Goal: Task Accomplishment & Management: Use online tool/utility

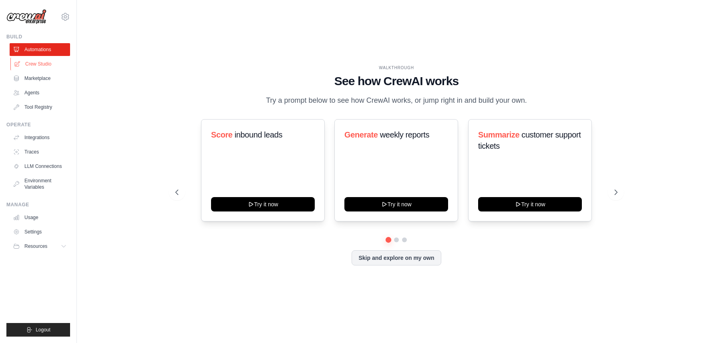
click at [51, 60] on link "Crew Studio" at bounding box center [40, 64] width 60 height 13
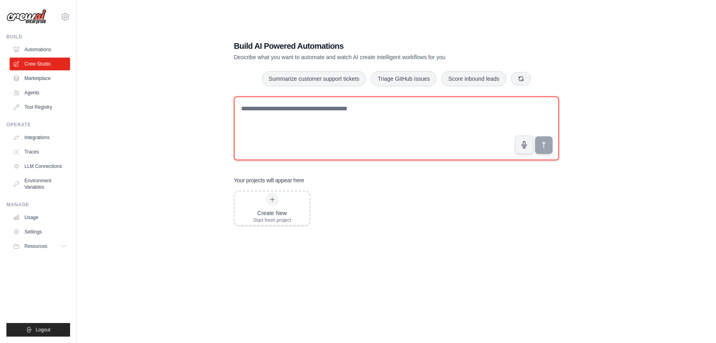
click at [315, 111] on textarea at bounding box center [396, 128] width 325 height 64
type textarea "*"
type textarea "**********"
click at [348, 111] on textarea "**********" at bounding box center [396, 128] width 325 height 64
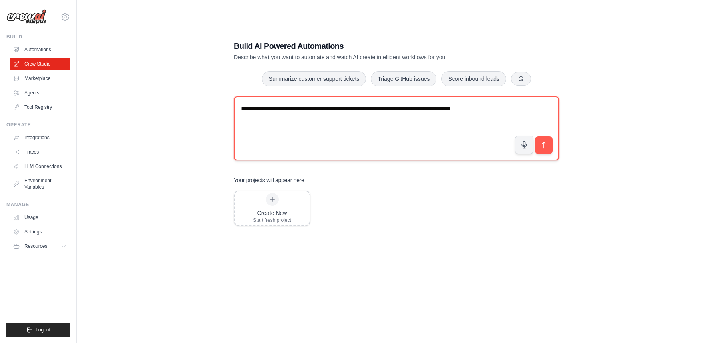
type textarea "**********"
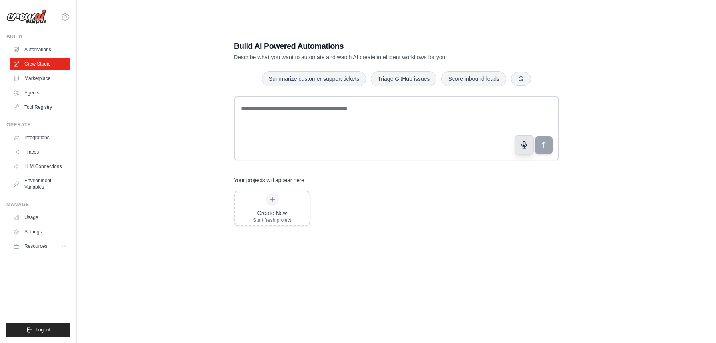
click at [526, 147] on icon "button" at bounding box center [524, 145] width 8 height 8
click at [524, 149] on icon "button" at bounding box center [524, 145] width 8 height 8
click at [541, 151] on button "submit" at bounding box center [543, 145] width 18 height 18
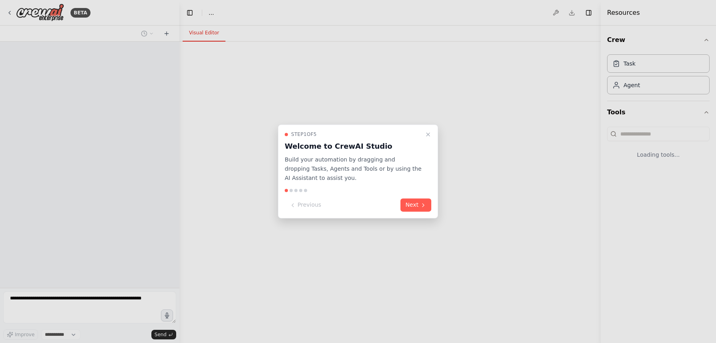
select select "****"
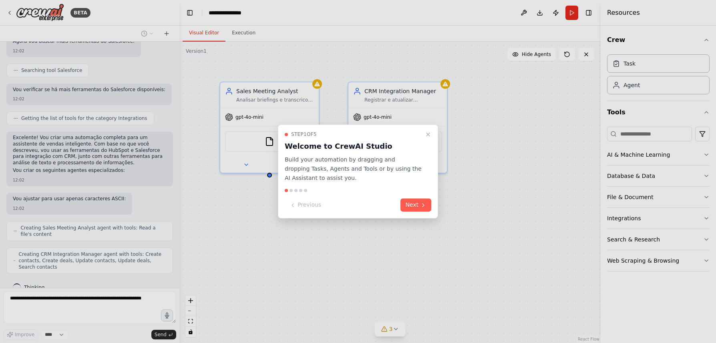
scroll to position [351, 0]
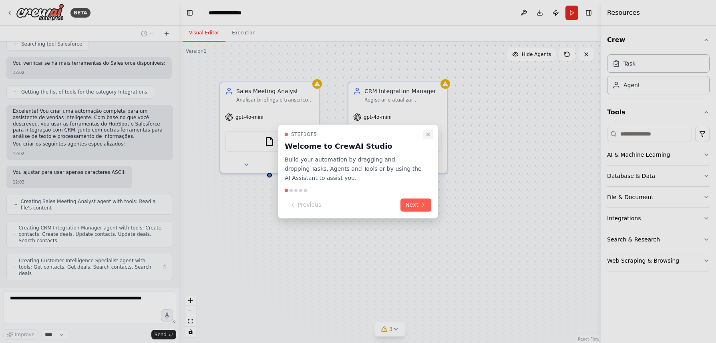
click at [429, 135] on icon "Close walkthrough" at bounding box center [428, 134] width 6 height 6
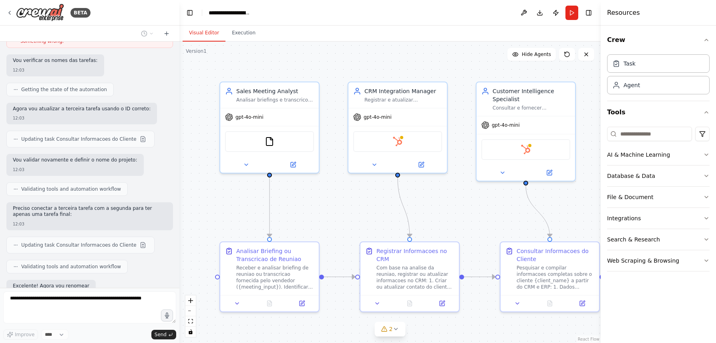
scroll to position [823, 0]
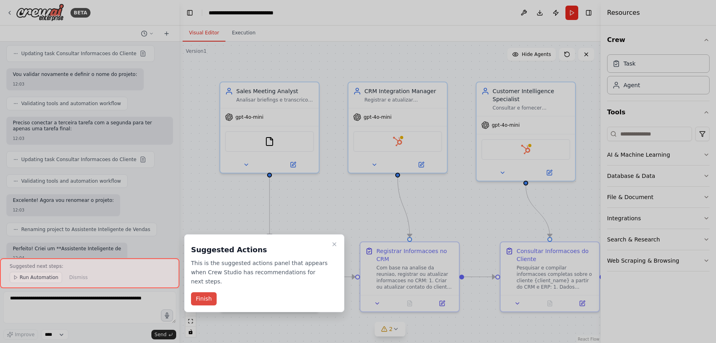
click at [214, 298] on button "Finish" at bounding box center [204, 299] width 26 height 13
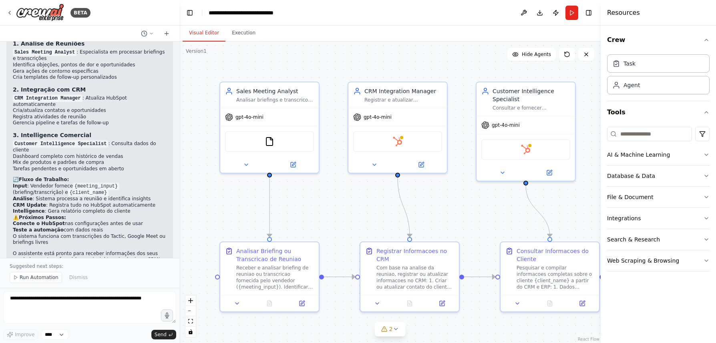
scroll to position [1097, 0]
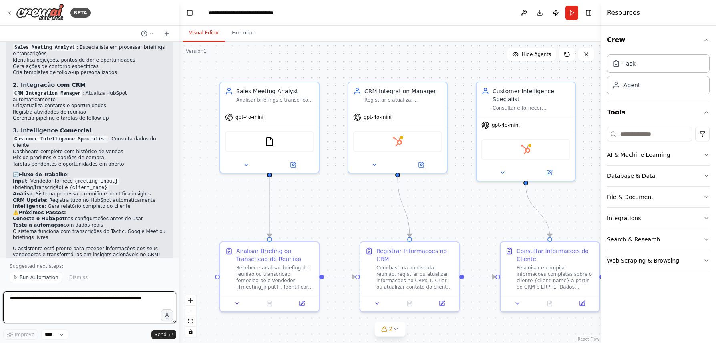
click at [83, 300] on textarea at bounding box center [89, 308] width 173 height 32
type textarea "**********"
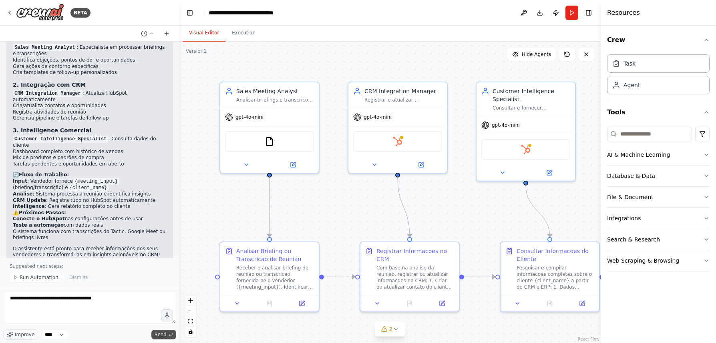
click at [165, 335] on span "Send" at bounding box center [161, 335] width 12 height 6
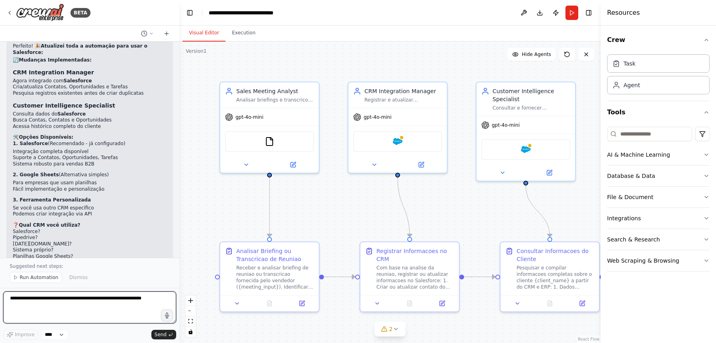
scroll to position [1786, 0]
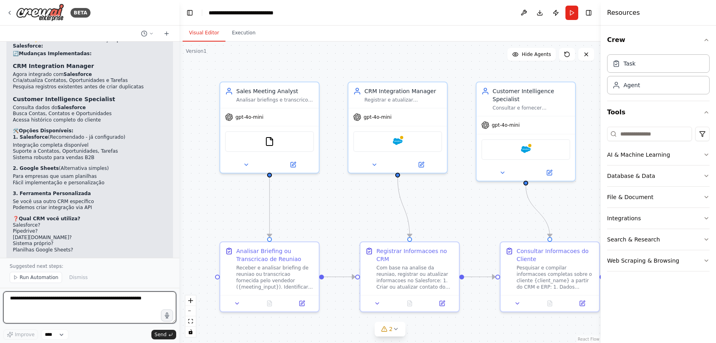
click at [66, 297] on textarea at bounding box center [89, 308] width 173 height 32
type textarea "**********"
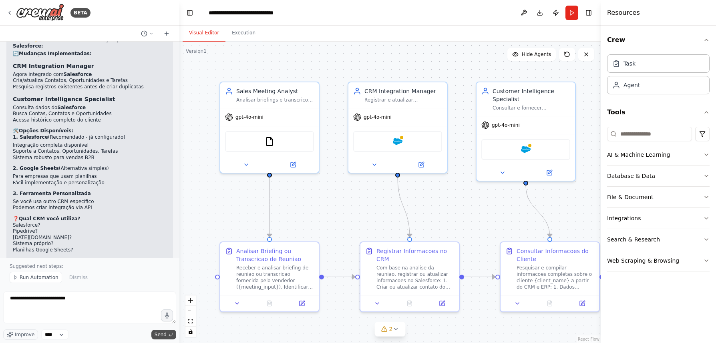
click at [167, 334] on button "Send" at bounding box center [163, 335] width 25 height 10
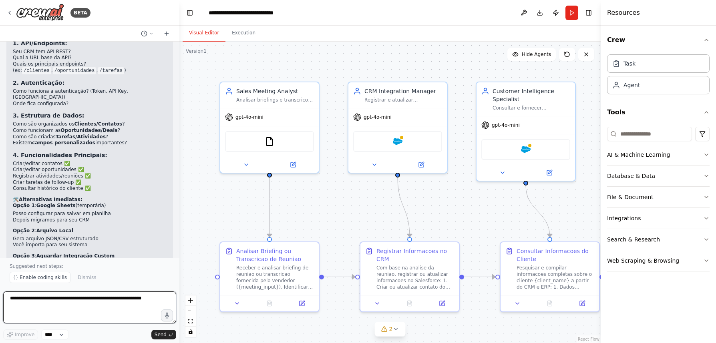
scroll to position [2156, 0]
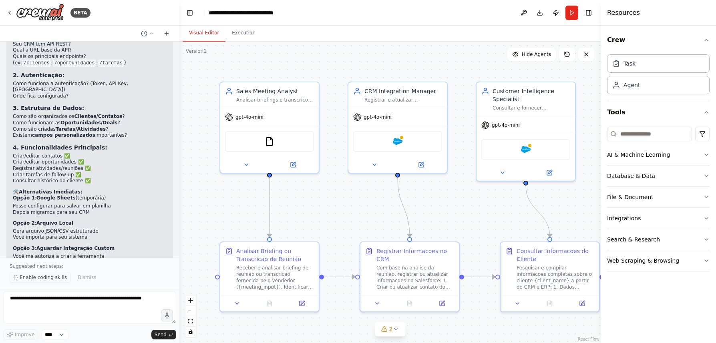
click at [52, 278] on span "Enable coding skills" at bounding box center [43, 278] width 47 height 6
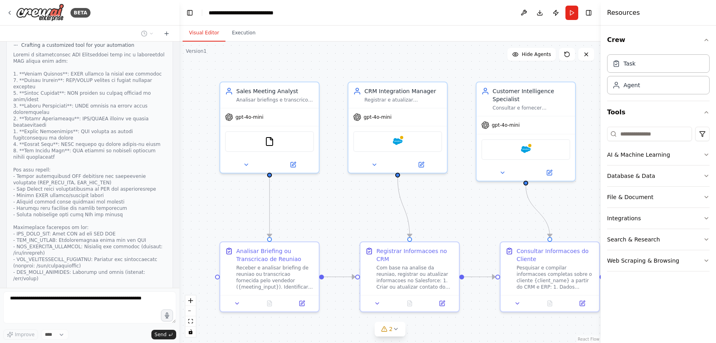
scroll to position [2527, 0]
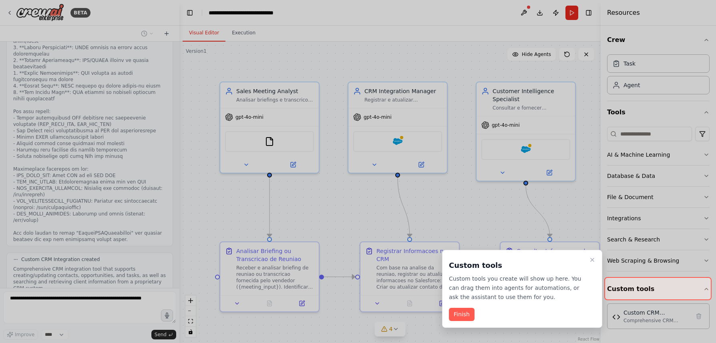
click at [9, 12] on div at bounding box center [358, 171] width 716 height 343
click at [12, 14] on div at bounding box center [358, 171] width 716 height 343
click at [469, 312] on button "Finish" at bounding box center [462, 314] width 26 height 13
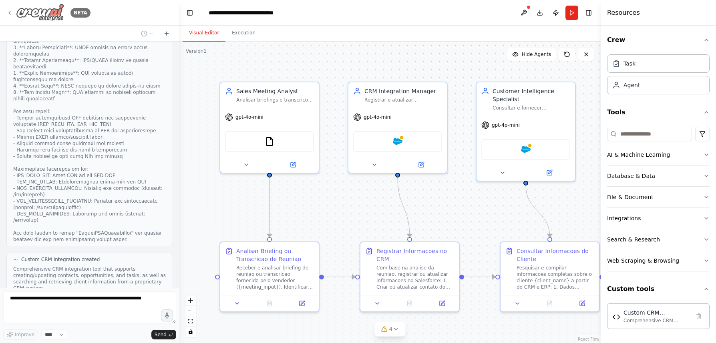
click at [10, 13] on icon at bounding box center [9, 13] width 6 height 6
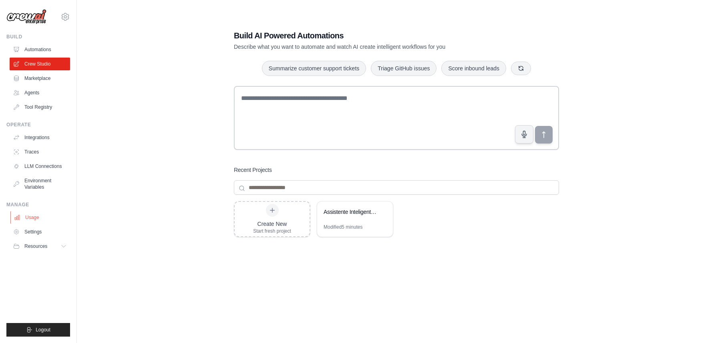
click at [40, 222] on link "Usage" at bounding box center [40, 217] width 60 height 13
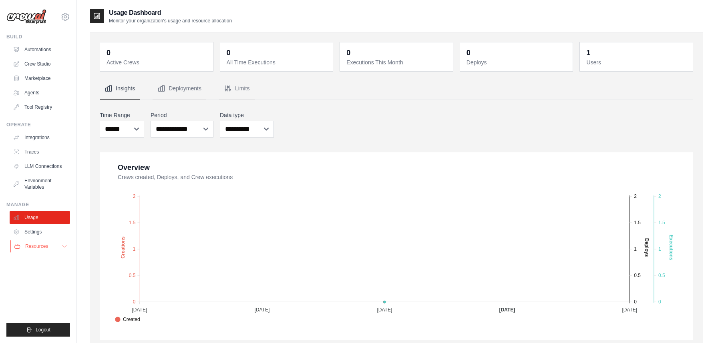
click at [59, 247] on button "Resources" at bounding box center [40, 246] width 60 height 13
click at [44, 233] on link "Settings" at bounding box center [40, 232] width 60 height 13
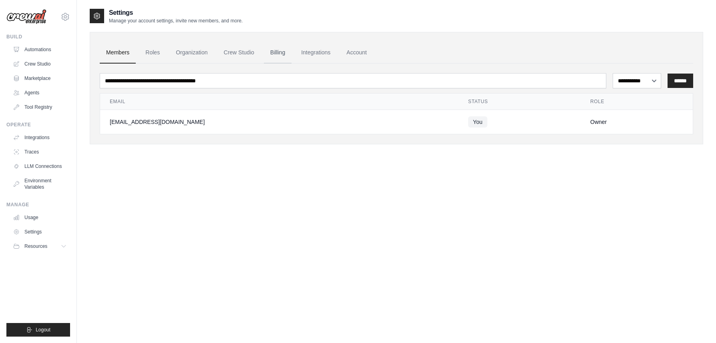
click at [279, 57] on link "Billing" at bounding box center [278, 53] width 28 height 22
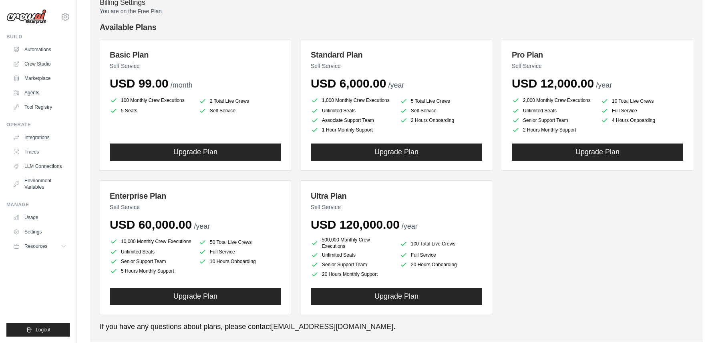
scroll to position [92, 0]
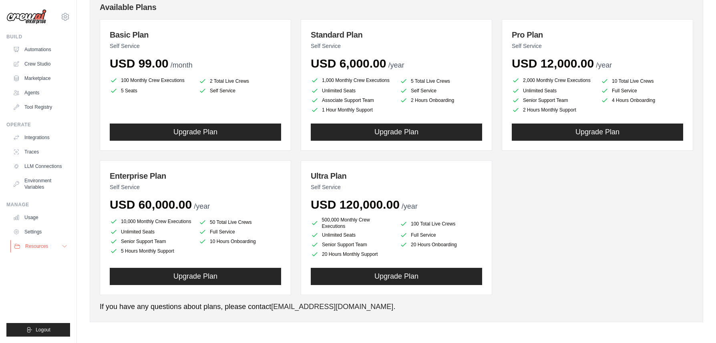
click at [60, 248] on button "Resources" at bounding box center [40, 246] width 60 height 13
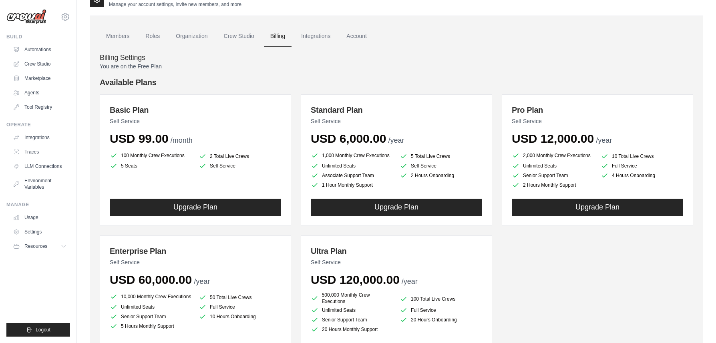
scroll to position [0, 0]
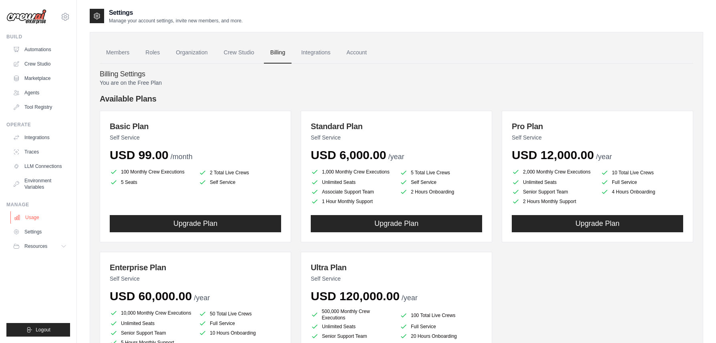
click at [33, 221] on link "Usage" at bounding box center [40, 217] width 60 height 13
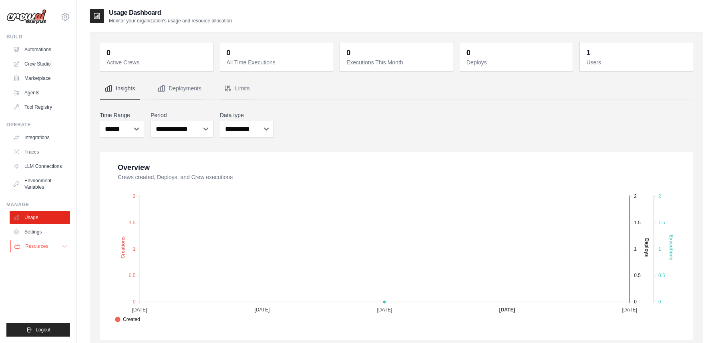
click at [47, 247] on span "Resources" at bounding box center [36, 246] width 23 height 6
click at [61, 242] on button "Resources" at bounding box center [40, 246] width 60 height 13
click at [44, 227] on link "Settings" at bounding box center [40, 232] width 60 height 13
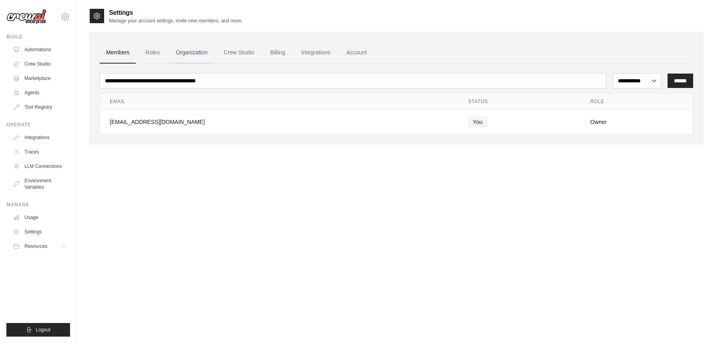
click at [196, 50] on link "Organization" at bounding box center [191, 53] width 44 height 22
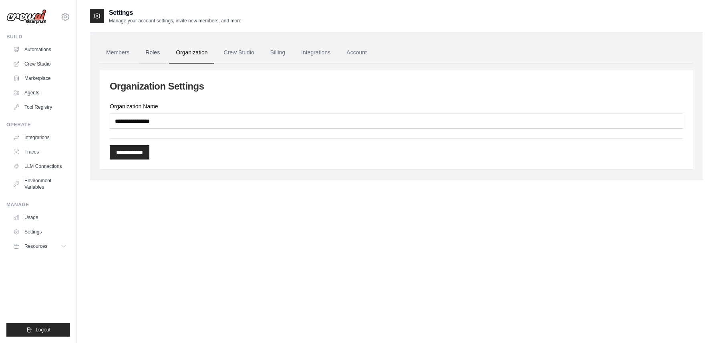
click at [162, 52] on link "Roles" at bounding box center [152, 53] width 27 height 22
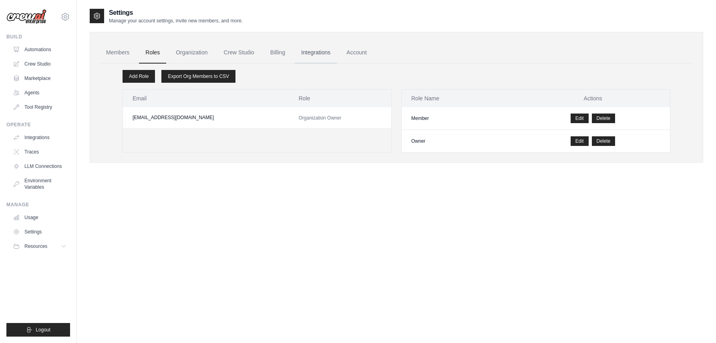
click at [307, 52] on link "Integrations" at bounding box center [316, 53] width 42 height 22
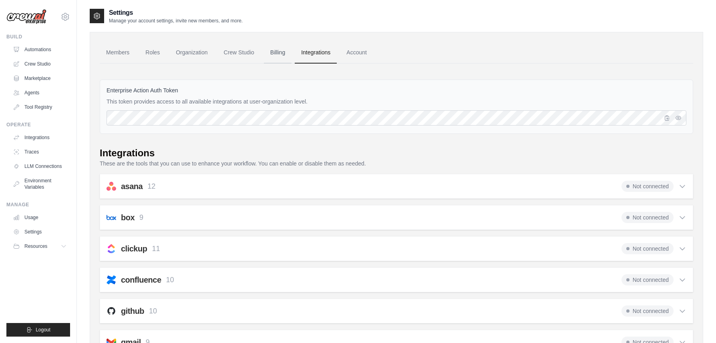
click at [285, 55] on link "Billing" at bounding box center [278, 53] width 28 height 22
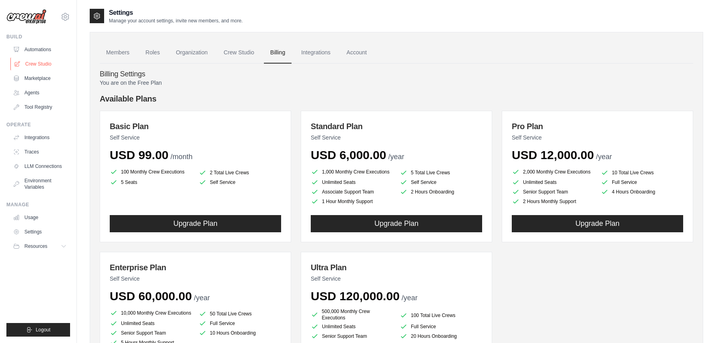
click at [51, 62] on link "Crew Studio" at bounding box center [40, 64] width 60 height 13
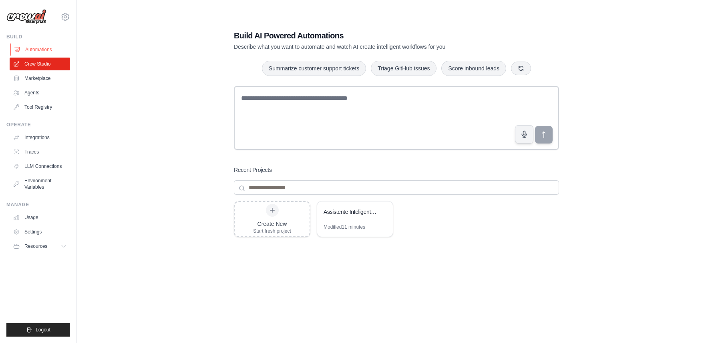
click at [46, 50] on link "Automations" at bounding box center [40, 49] width 60 height 13
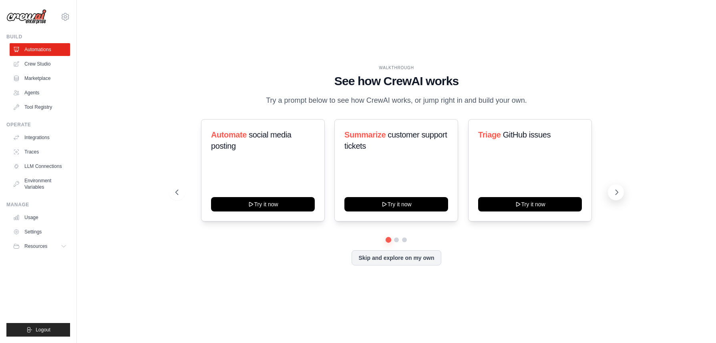
click at [619, 193] on icon at bounding box center [616, 193] width 8 height 8
click at [39, 243] on span "Resources" at bounding box center [36, 246] width 23 height 6
